Goal: Task Accomplishment & Management: Manage account settings

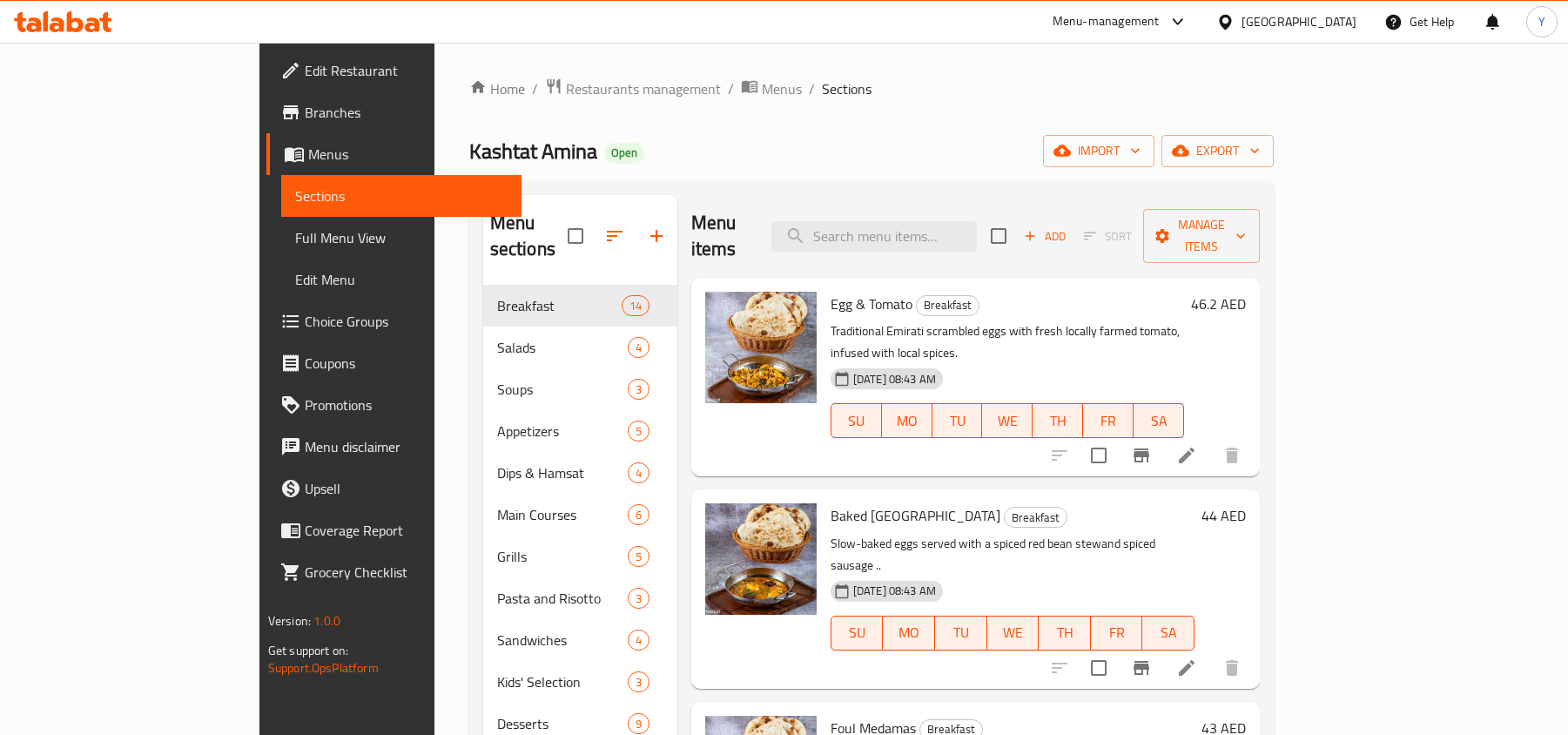
scroll to position [374, 0]
